Goal: Task Accomplishment & Management: Use online tool/utility

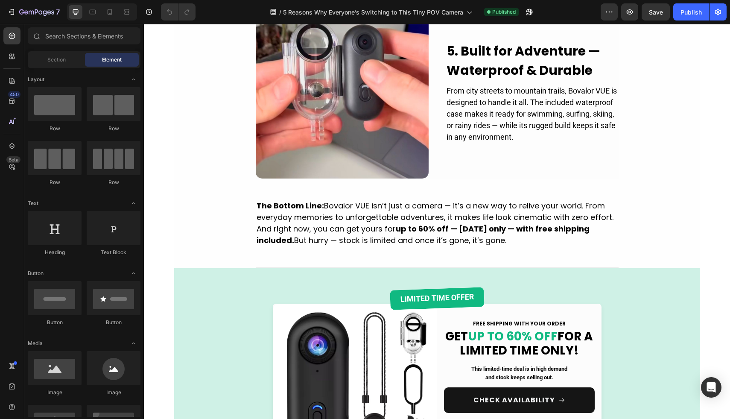
scroll to position [900, 0]
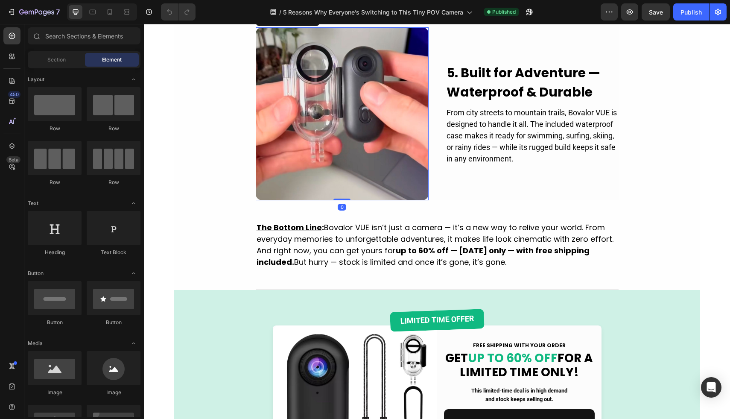
click at [346, 200] on img at bounding box center [342, 113] width 173 height 173
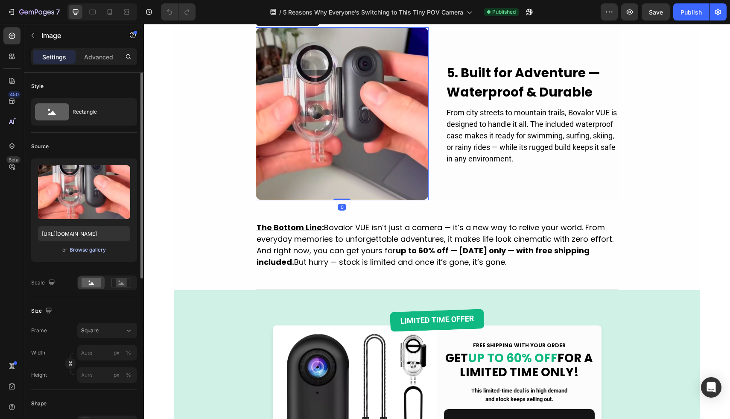
click at [85, 250] on div "Browse gallery" at bounding box center [88, 250] width 36 height 8
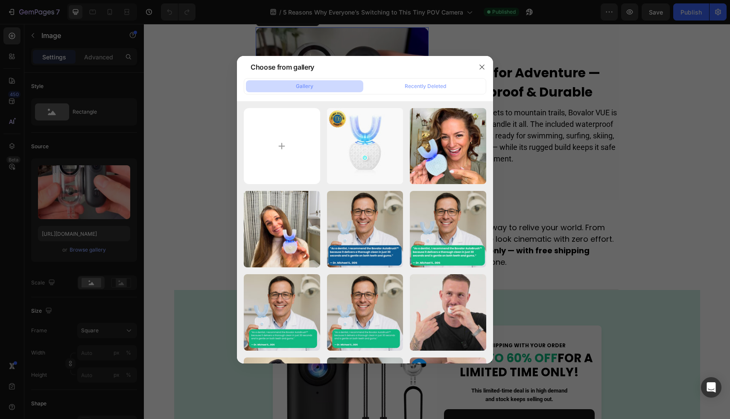
type input "C:\fakepath\bovalor (7).jpg"
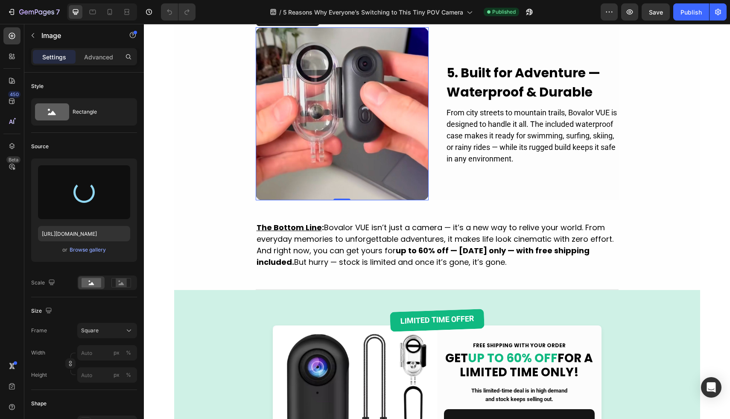
type input "[URL][DOMAIN_NAME]"
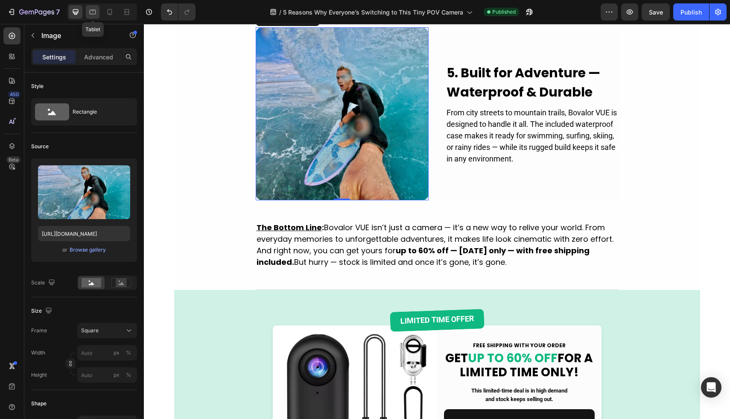
click at [93, 9] on icon at bounding box center [92, 12] width 9 height 9
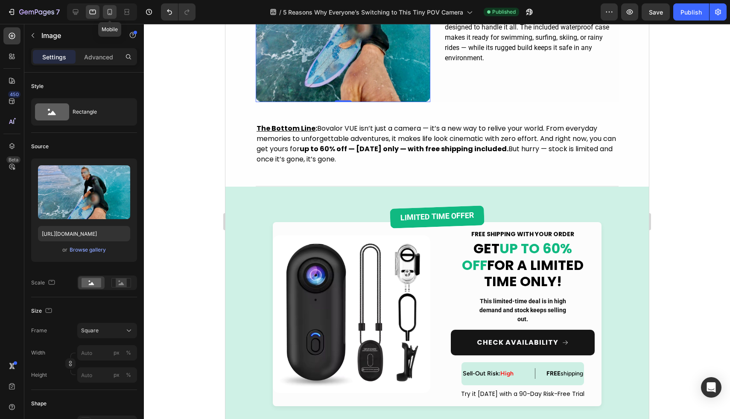
click at [108, 11] on icon at bounding box center [109, 12] width 9 height 9
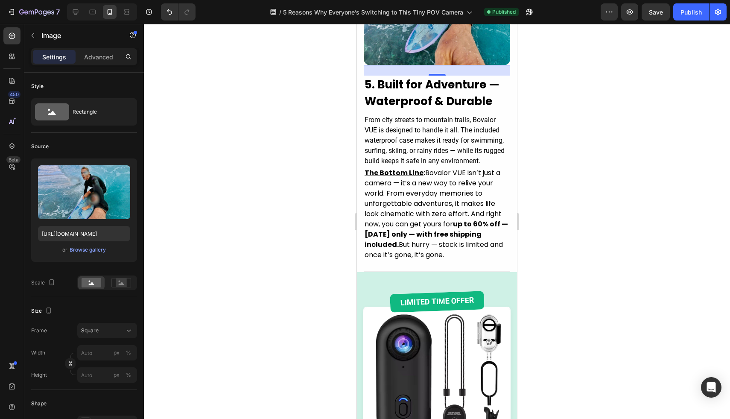
scroll to position [1302, 0]
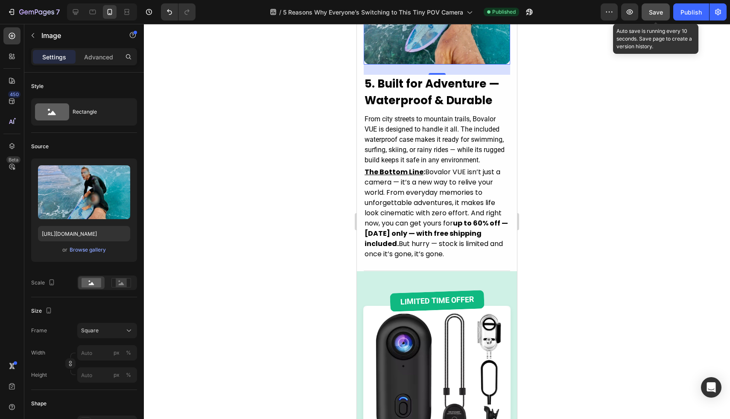
click at [654, 13] on span "Save" at bounding box center [656, 12] width 14 height 7
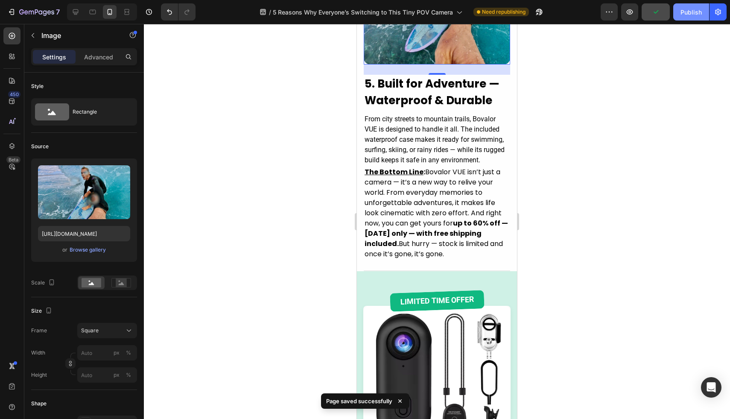
click at [684, 16] on div "Publish" at bounding box center [690, 12] width 21 height 9
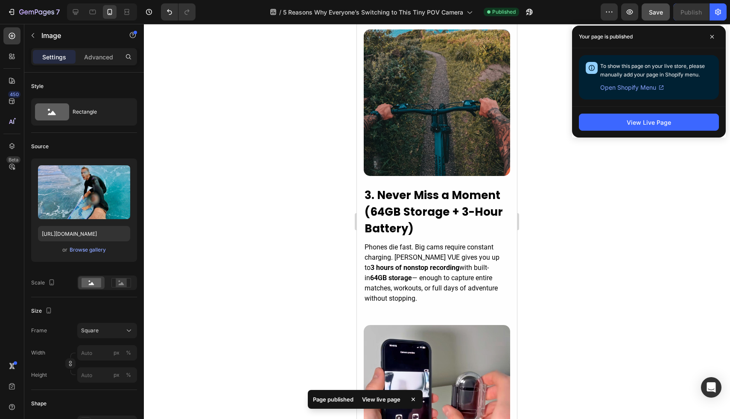
scroll to position [636, 0]
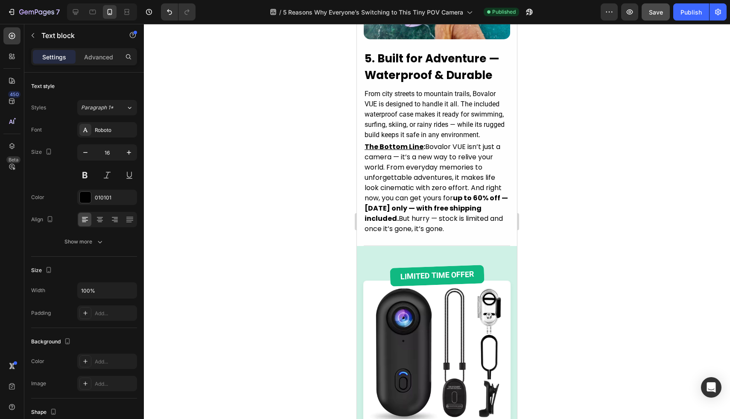
scroll to position [1328, 0]
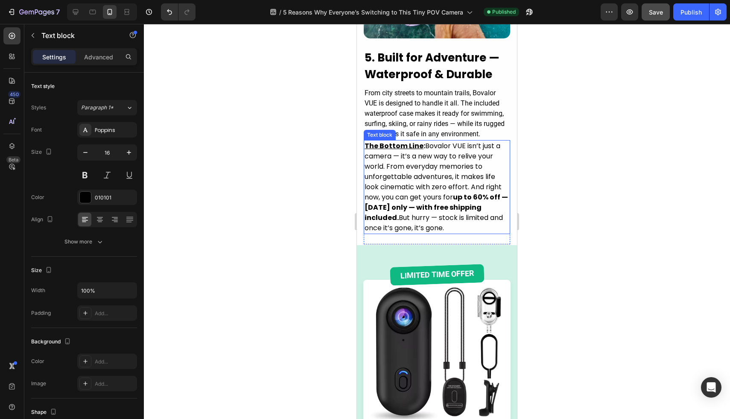
click at [446, 233] on p "The Bottom Line : Bovalor VUE isn’t just a camera — it’s a new way to relive yo…" at bounding box center [436, 187] width 145 height 92
click at [112, 48] on div "Settings Advanced" at bounding box center [84, 56] width 106 height 17
click at [108, 55] on p "Advanced" at bounding box center [98, 56] width 29 height 9
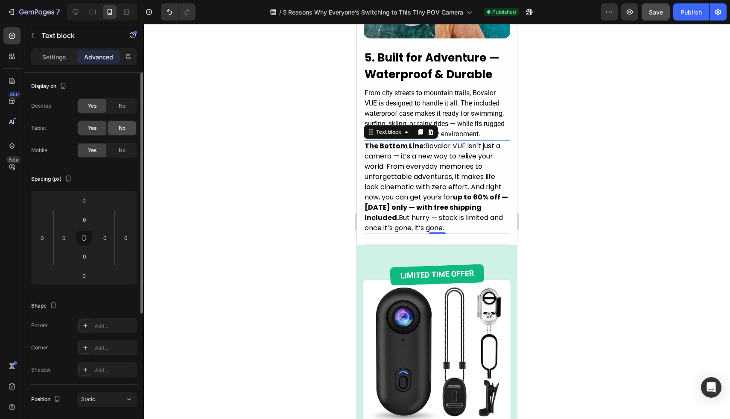
click at [125, 126] on div "No" at bounding box center [122, 128] width 28 height 14
click at [125, 146] on div "No" at bounding box center [122, 150] width 28 height 14
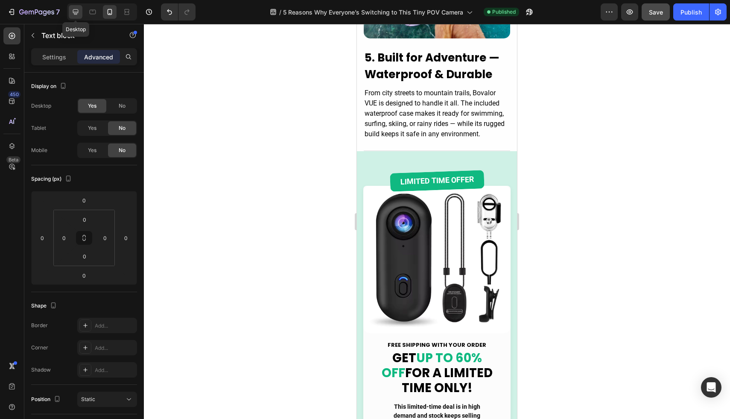
click at [76, 7] on div at bounding box center [76, 12] width 14 height 14
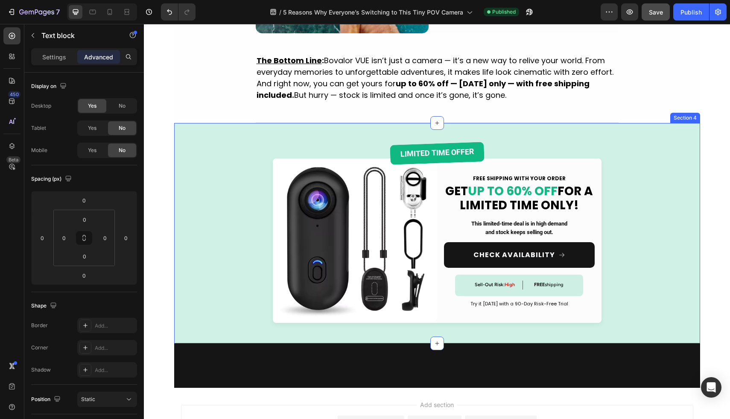
scroll to position [1044, 0]
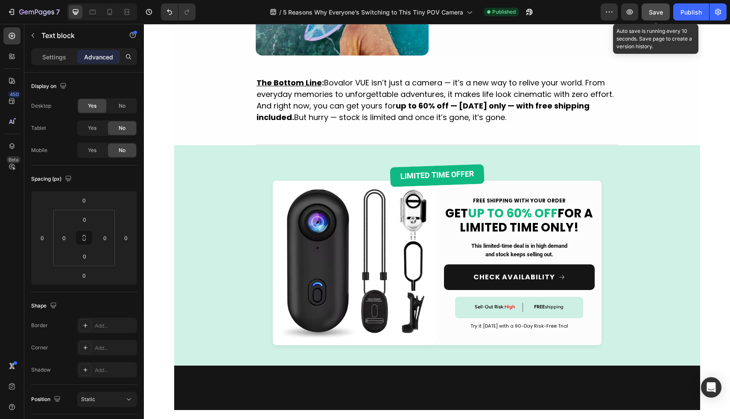
click at [647, 7] on button "Save" at bounding box center [655, 11] width 28 height 17
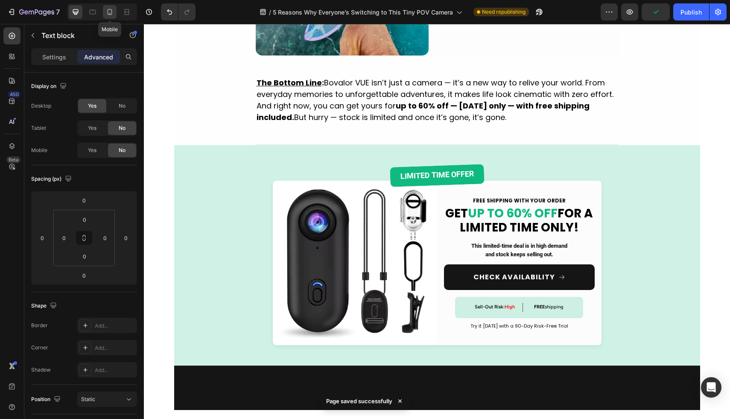
click at [111, 7] on div at bounding box center [110, 12] width 14 height 14
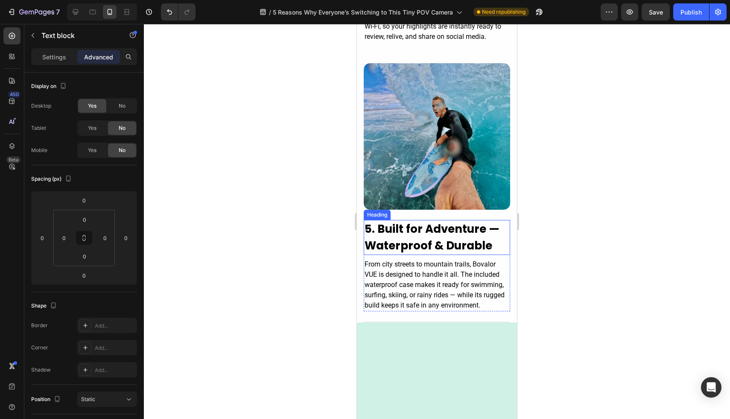
scroll to position [1236, 0]
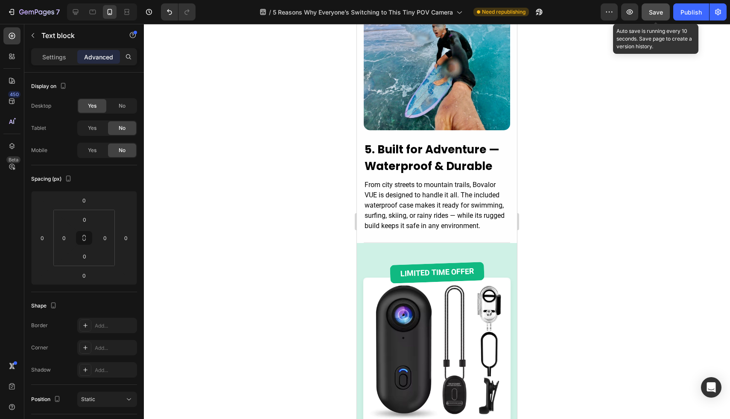
click at [649, 6] on button "Save" at bounding box center [655, 11] width 28 height 17
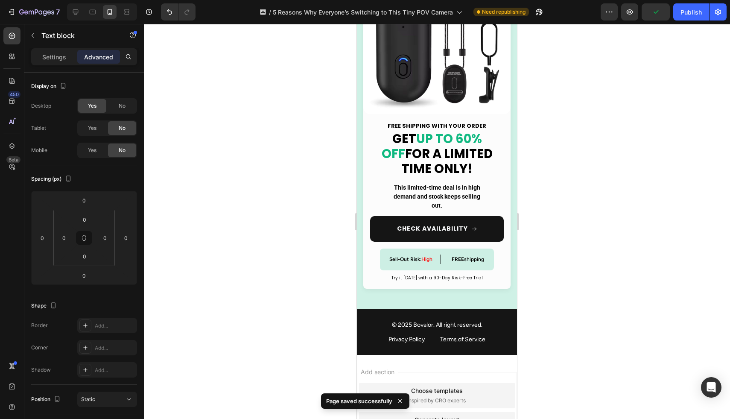
scroll to position [1704, 0]
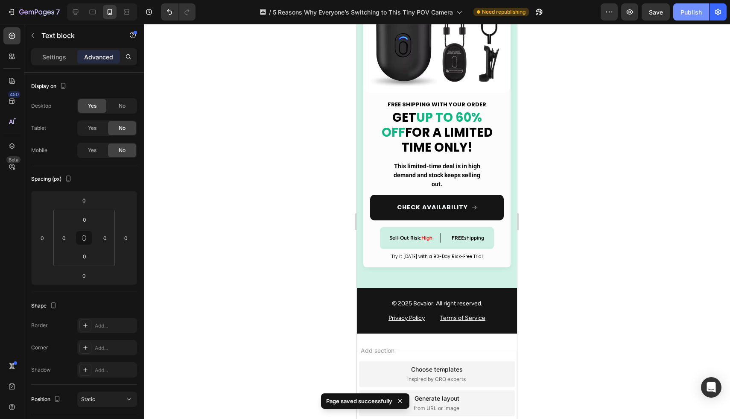
click at [691, 16] on div "Publish" at bounding box center [690, 12] width 21 height 9
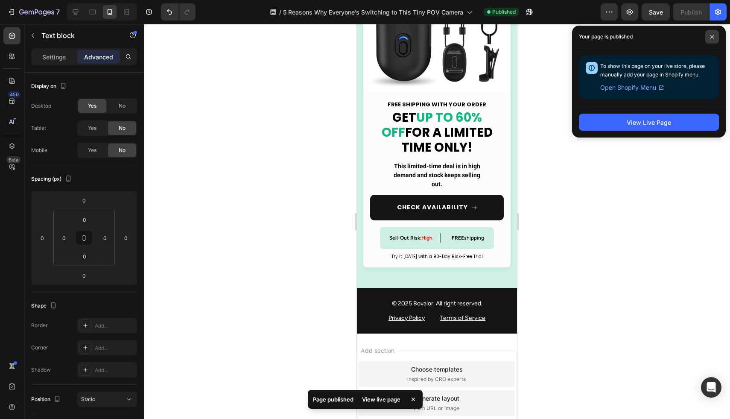
click at [712, 36] on icon at bounding box center [711, 36] width 3 height 3
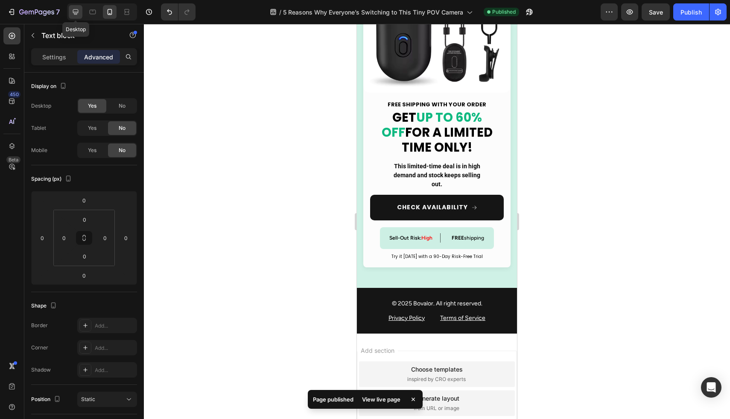
click at [76, 9] on icon at bounding box center [76, 12] width 6 height 6
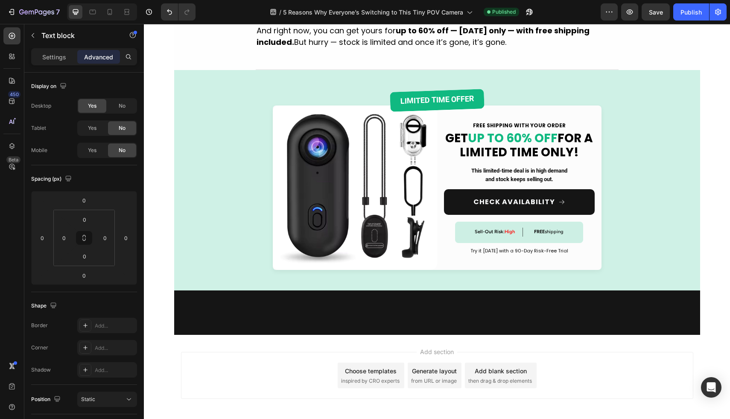
scroll to position [967, 0]
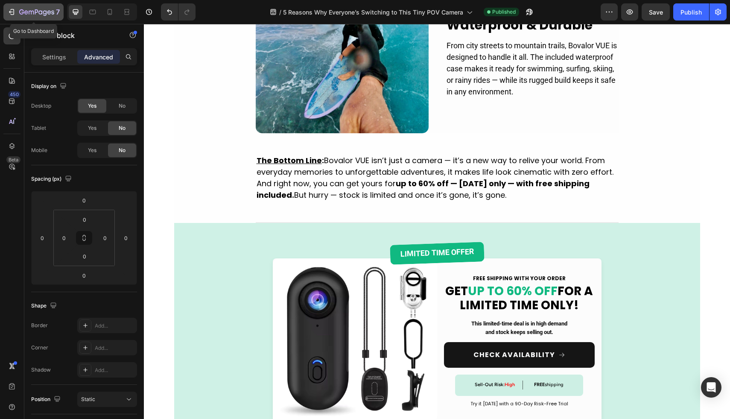
click at [18, 7] on div "7" at bounding box center [33, 12] width 52 height 10
